Goal: Information Seeking & Learning: Understand process/instructions

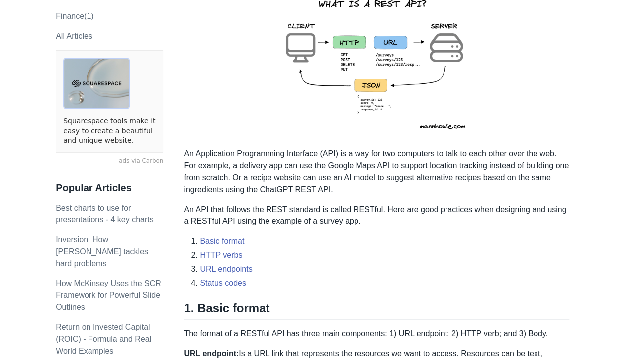
scroll to position [202, 0]
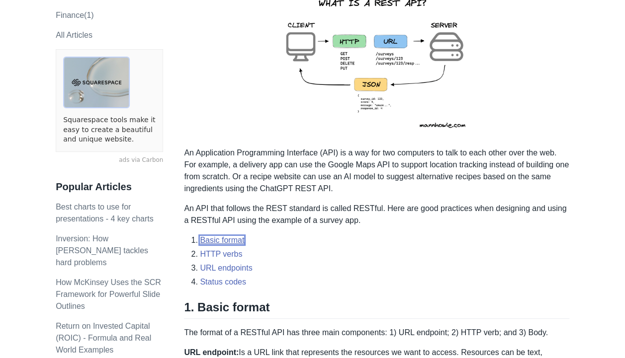
click at [235, 236] on link "Basic format" at bounding box center [222, 240] width 44 height 8
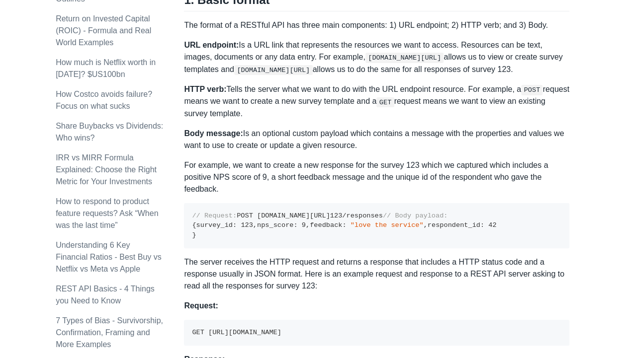
scroll to position [511, 0]
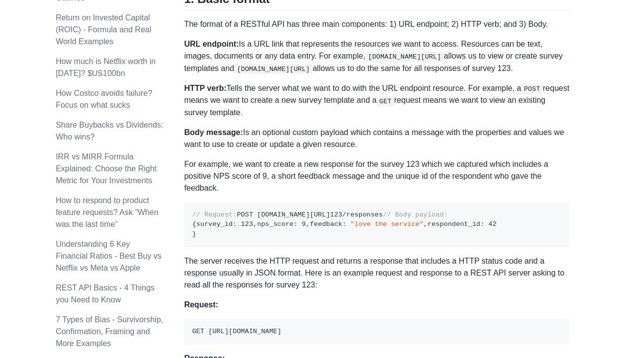
click at [195, 221] on code "// Request: POST [DOMAIN_NAME][URL] 123 /responses // Body payload: { survey_id…" at bounding box center [344, 224] width 304 height 27
drag, startPoint x: 195, startPoint y: 221, endPoint x: 221, endPoint y: 221, distance: 26.3
click at [221, 221] on code "// Request: POST [DOMAIN_NAME][URL] 123 /responses // Body payload: { survey_id…" at bounding box center [344, 224] width 304 height 27
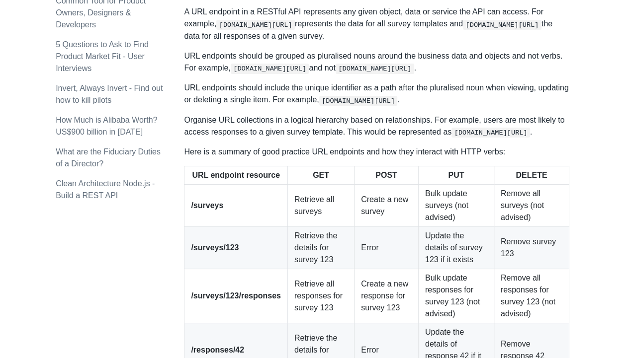
scroll to position [1253, 0]
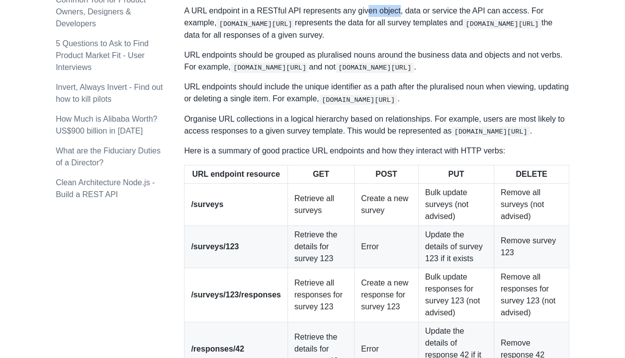
drag, startPoint x: 362, startPoint y: 169, endPoint x: 395, endPoint y: 169, distance: 32.8
click at [395, 41] on p "A URL endpoint in a RESTful API represents any given object, data or service th…" at bounding box center [376, 23] width 385 height 36
click at [392, 41] on p "A URL endpoint in a RESTful API represents any given object, data or service th…" at bounding box center [376, 23] width 385 height 36
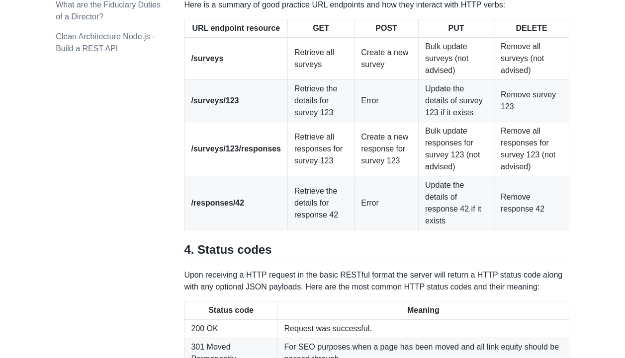
scroll to position [1400, 0]
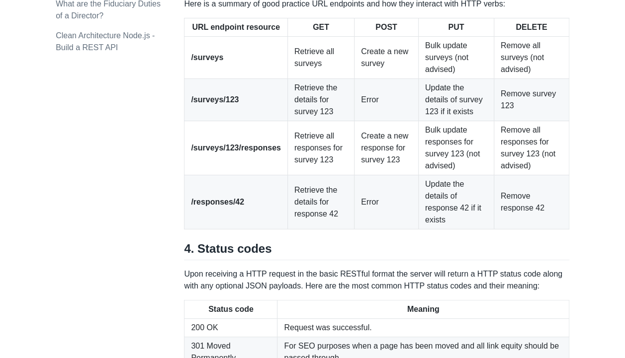
click at [380, 37] on th "POST" at bounding box center [386, 27] width 64 height 18
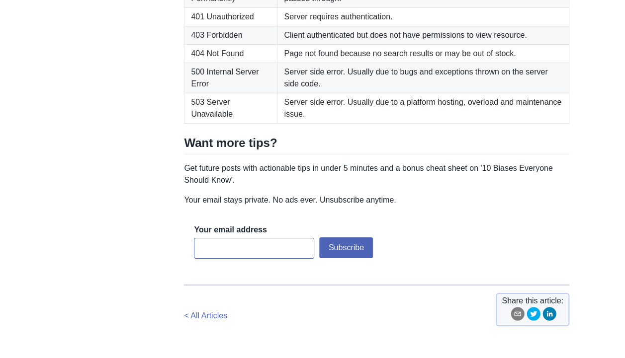
scroll to position [1761, 0]
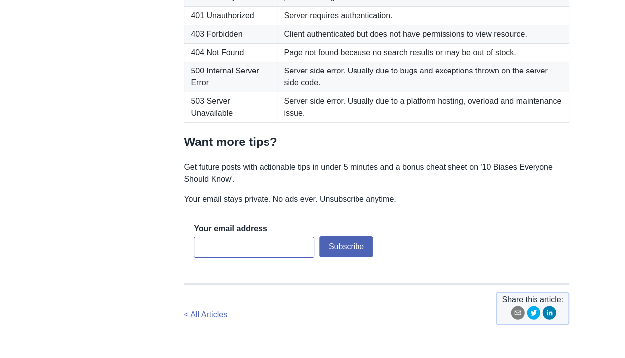
click at [377, 25] on td "Server requires authentication." at bounding box center [422, 16] width 291 height 18
drag, startPoint x: 377, startPoint y: 165, endPoint x: 389, endPoint y: 164, distance: 11.5
click at [389, 25] on td "Server requires authentication." at bounding box center [422, 16] width 291 height 18
